Goal: Information Seeking & Learning: Check status

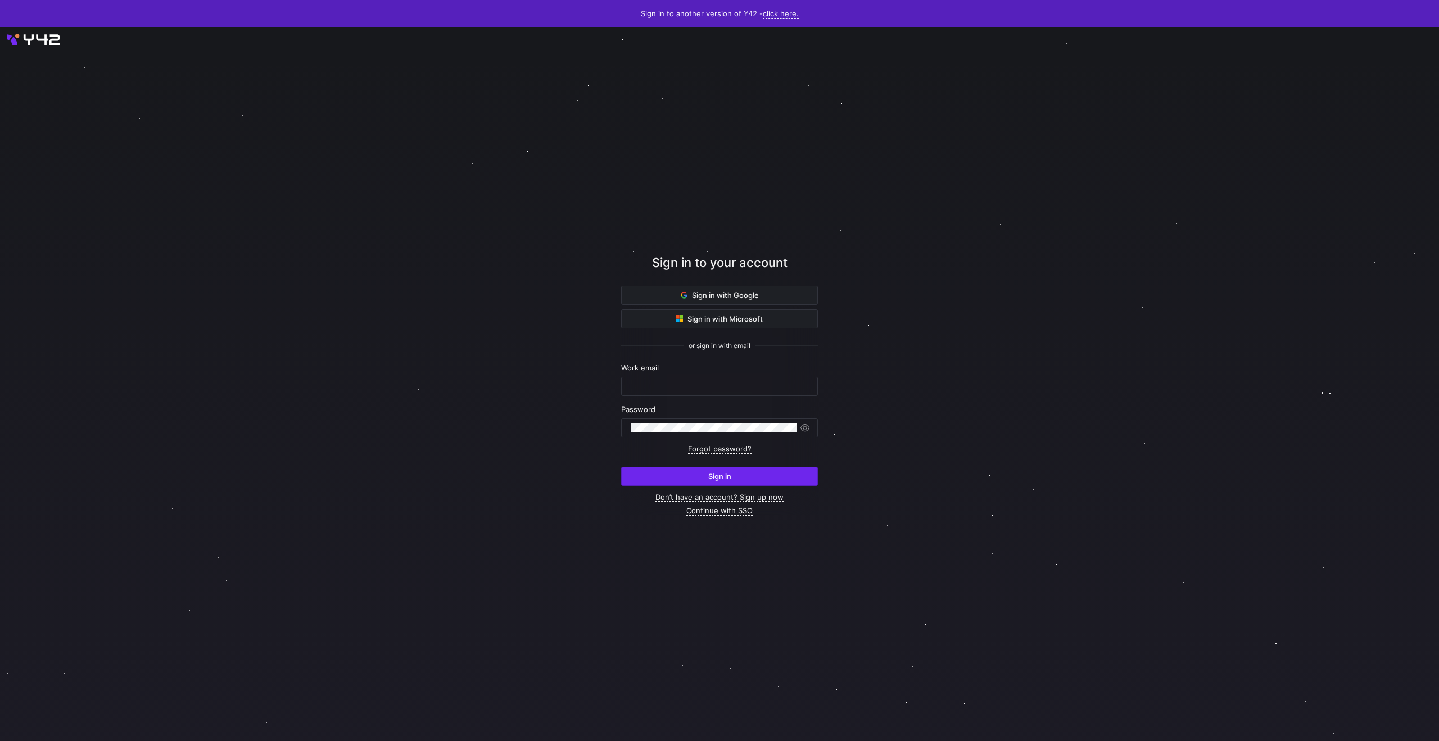
type input "[PERSON_NAME][EMAIL_ADDRESS][DOMAIN_NAME]"
click at [682, 469] on span "submit" at bounding box center [720, 476] width 196 height 18
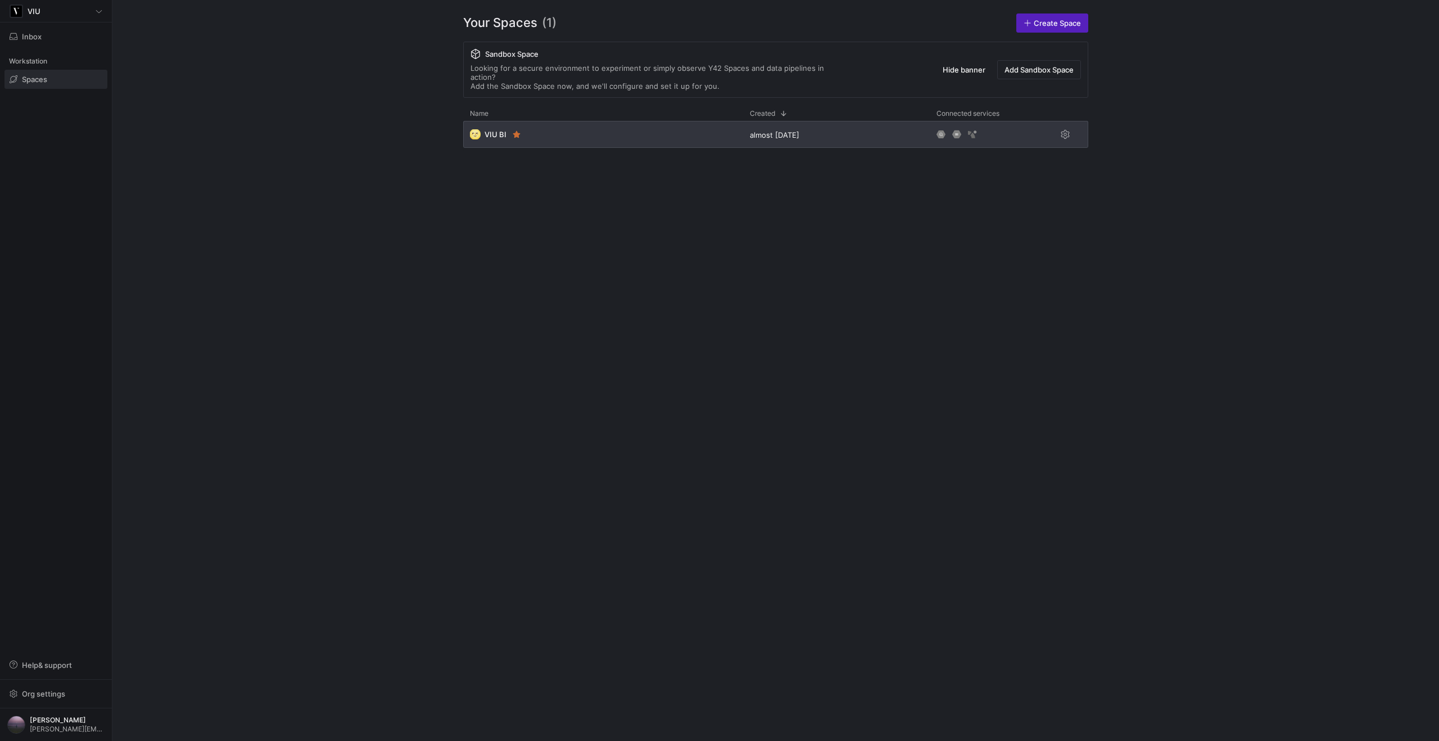
click at [592, 126] on div "🌝 VIU BI" at bounding box center [603, 134] width 280 height 27
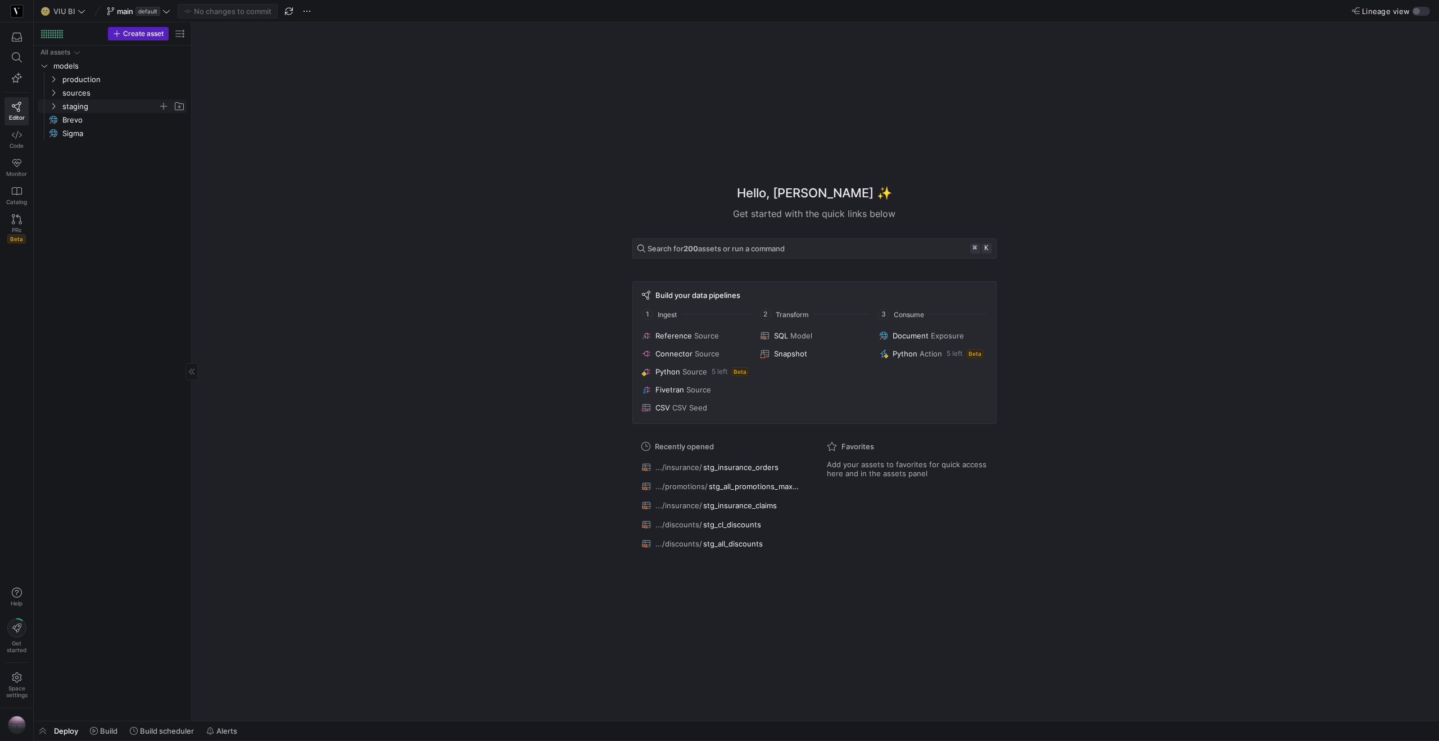
click at [55, 108] on icon "Press SPACE to select this row." at bounding box center [53, 106] width 8 height 7
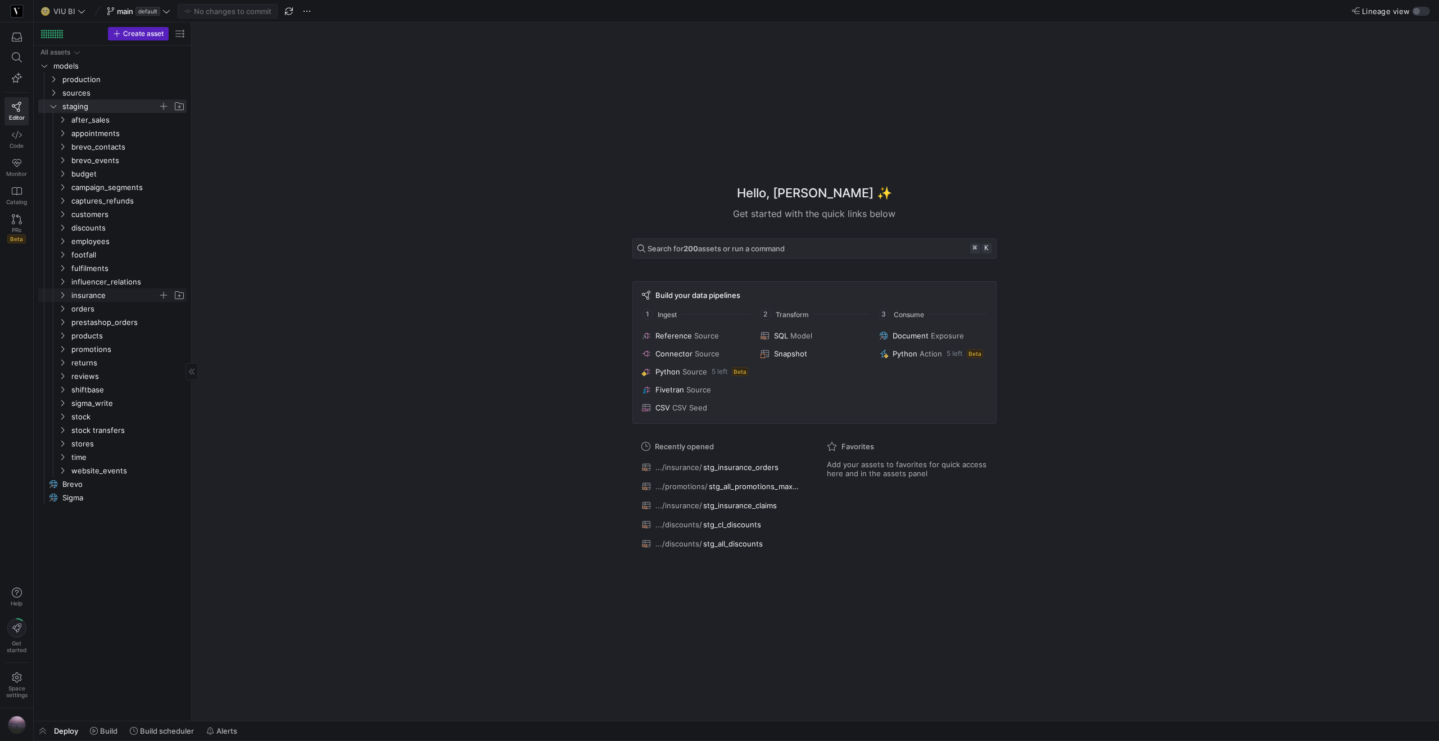
click at [61, 295] on icon "Press SPACE to select this row." at bounding box center [62, 295] width 8 height 7
click at [87, 323] on span "stg_insurance_orders​​​​​​​​​​" at bounding box center [126, 322] width 94 height 13
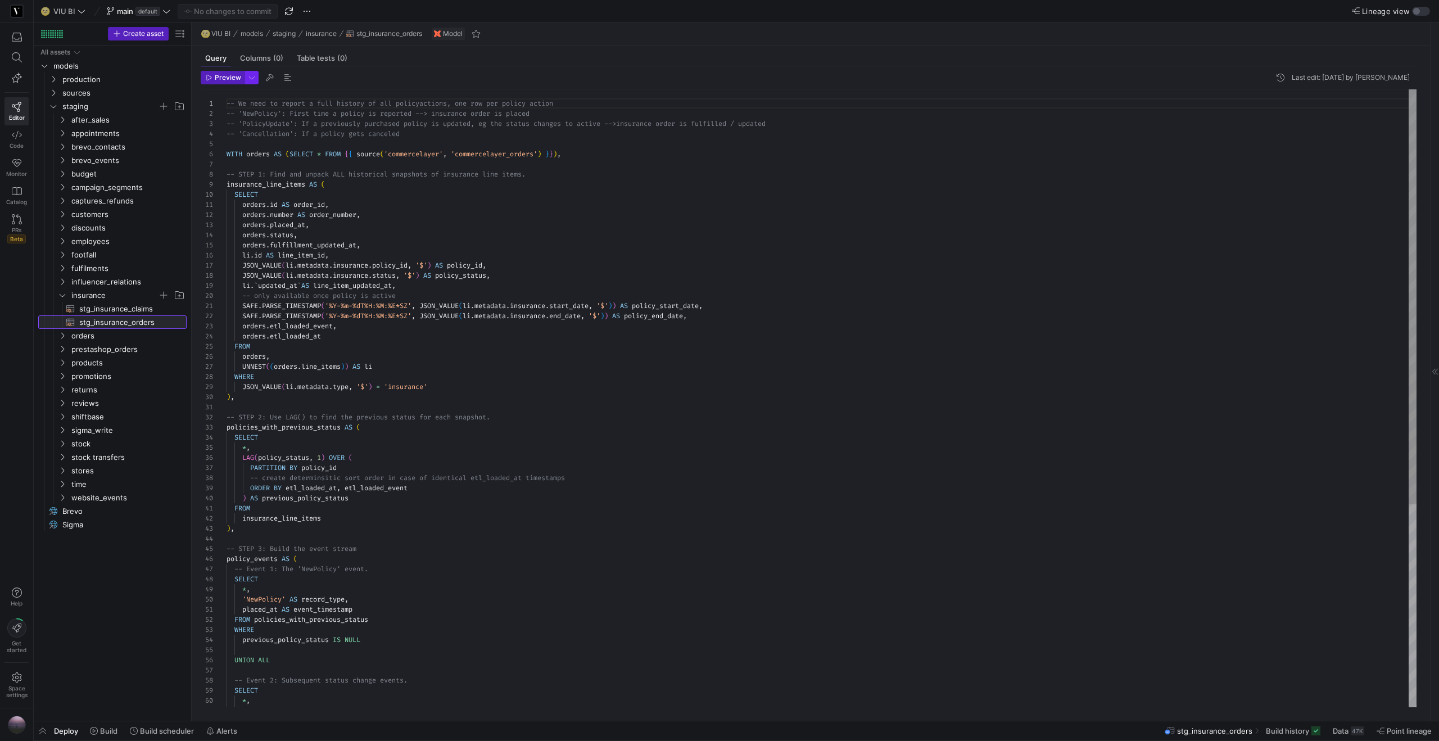
scroll to position [71, 0]
click at [248, 78] on span "button" at bounding box center [252, 77] width 12 height 12
click at [147, 163] on div "Preview 100 Fast preview but limit to the first 100 rows Full Preview Slower bu…" at bounding box center [184, 134] width 145 height 62
click at [149, 153] on p "Slower but complete preview" at bounding box center [178, 156] width 96 height 8
click at [126, 153] on input "Full Preview Slower but complete preview" at bounding box center [121, 150] width 9 height 9
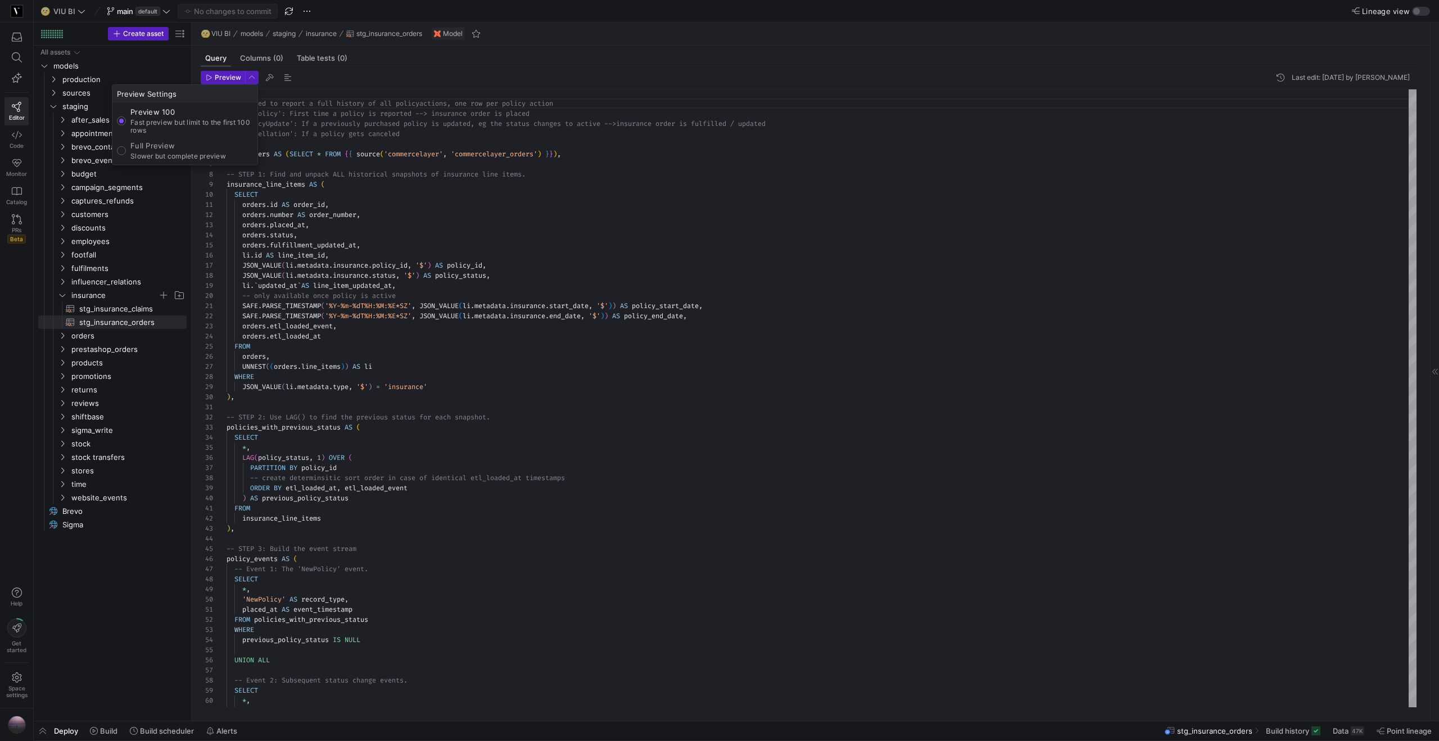
radio input "true"
click at [224, 81] on div at bounding box center [719, 370] width 1439 height 741
click at [223, 78] on span "Preview" at bounding box center [228, 78] width 26 height 8
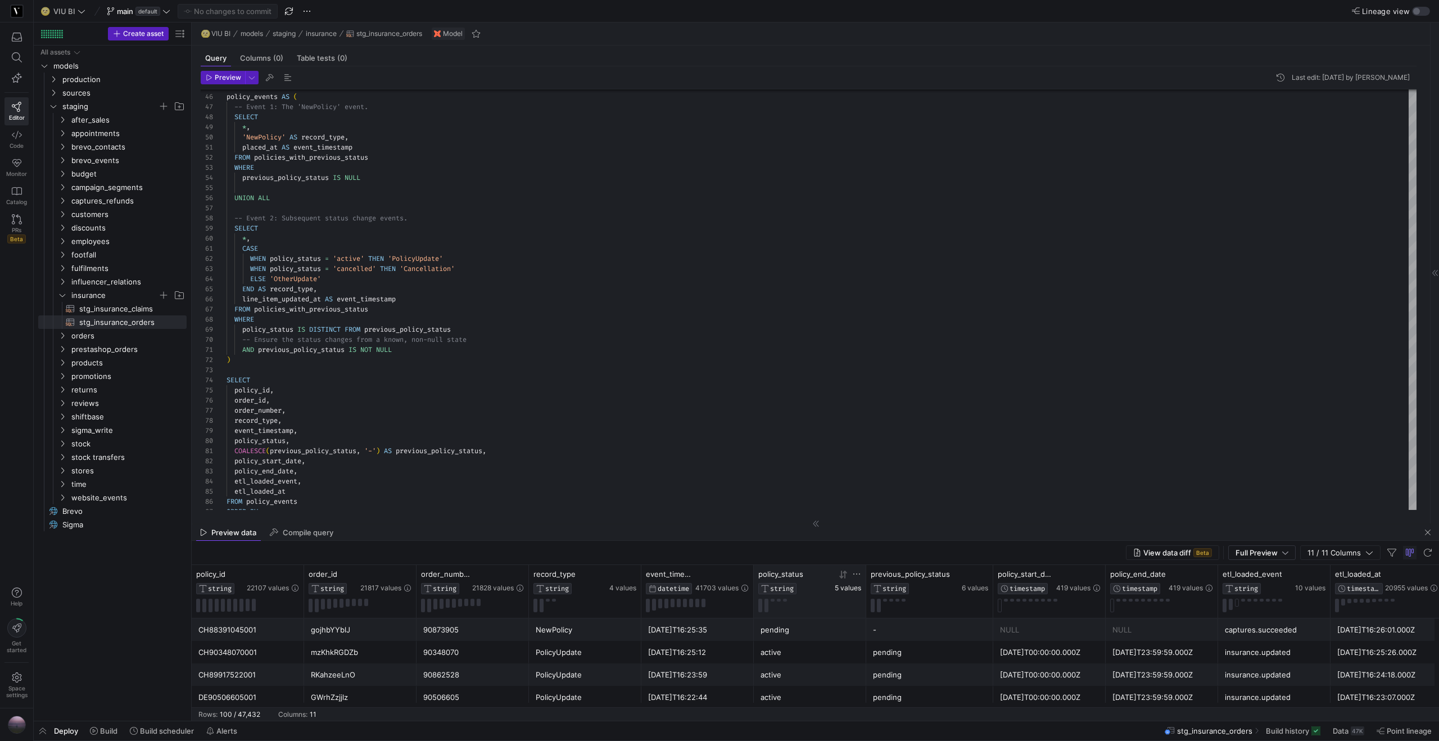
click at [848, 591] on span "5 values" at bounding box center [848, 588] width 26 height 8
